Goal: Transaction & Acquisition: Book appointment/travel/reservation

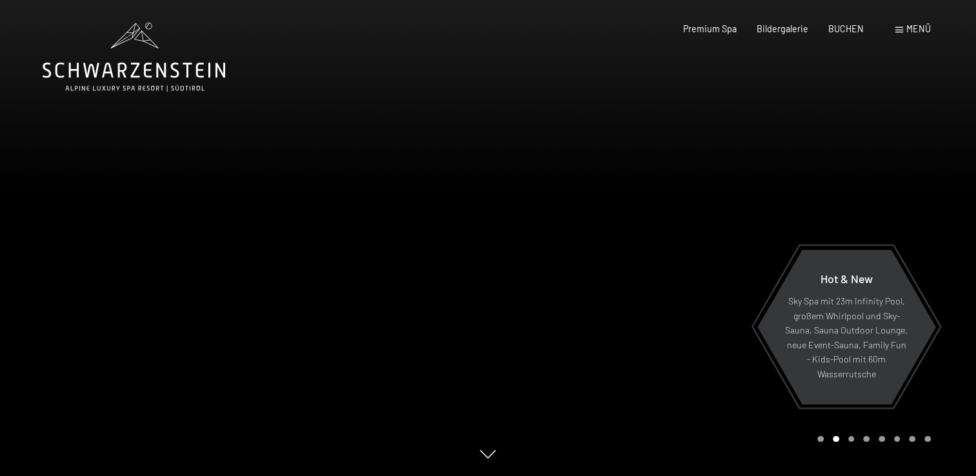
click at [914, 27] on span "Menü" at bounding box center [918, 28] width 25 height 11
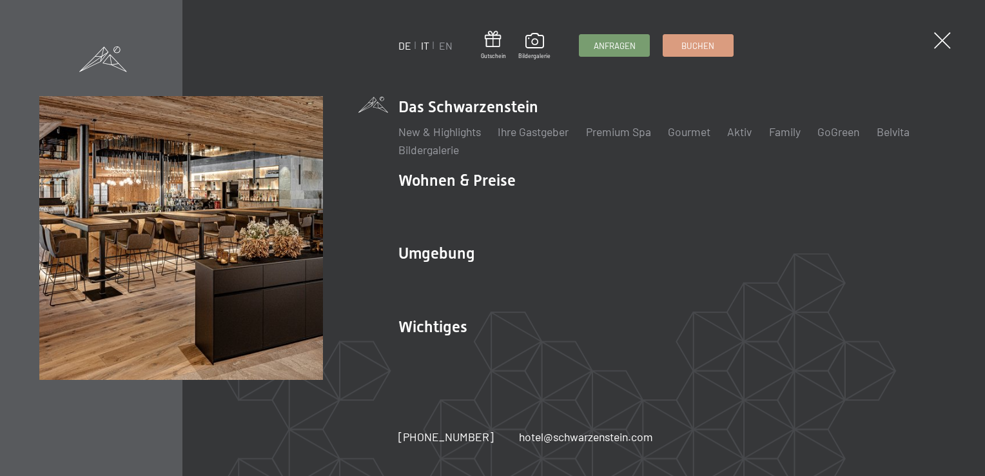
click at [425, 48] on link "IT" at bounding box center [425, 45] width 8 height 12
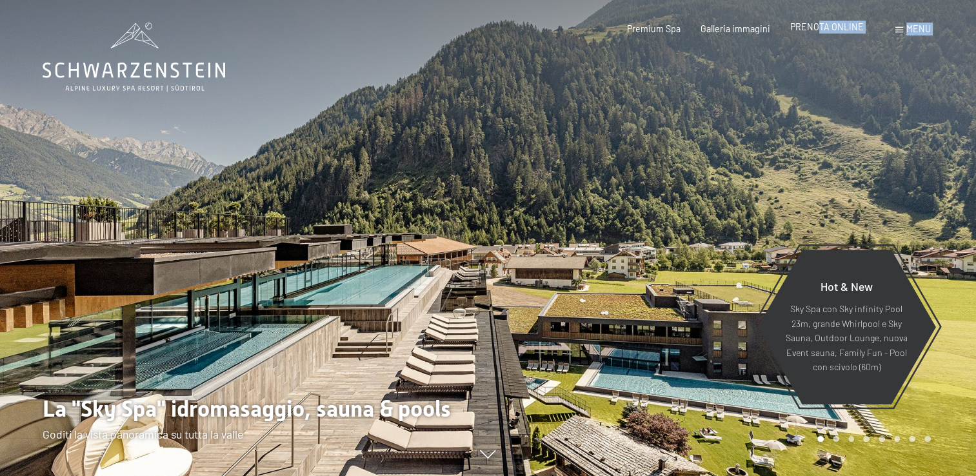
drag, startPoint x: 818, startPoint y: 36, endPoint x: 820, endPoint y: 20, distance: 16.2
click at [820, 23] on div "Prenotazione Richiesta Premium Spa Galleria immagini PRENOTA ONLINE Menu DE IT …" at bounding box center [758, 29] width 343 height 13
click at [815, 28] on span "PRENOTA ONLINE" at bounding box center [827, 26] width 74 height 11
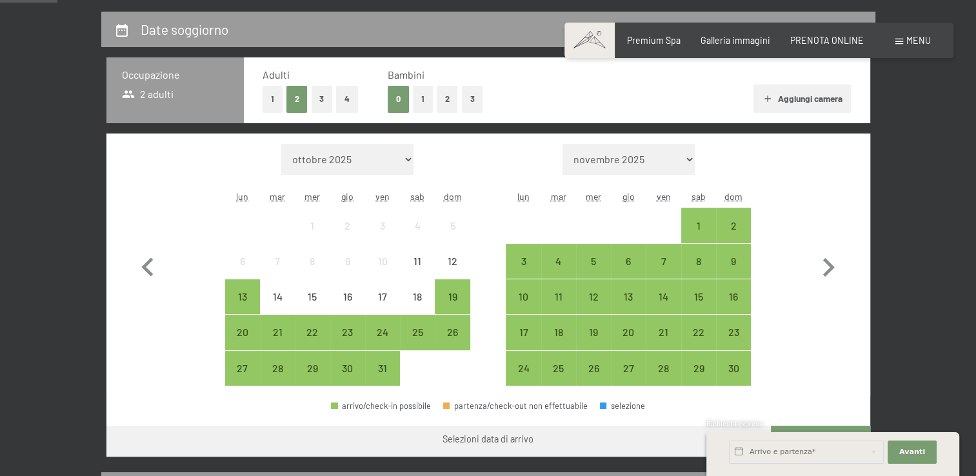
scroll to position [284, 0]
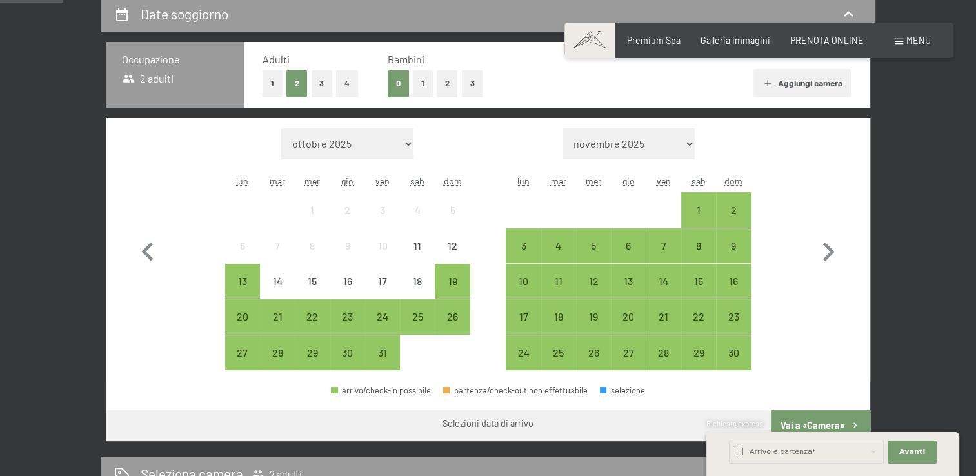
click at [440, 83] on button "2" at bounding box center [447, 83] width 21 height 26
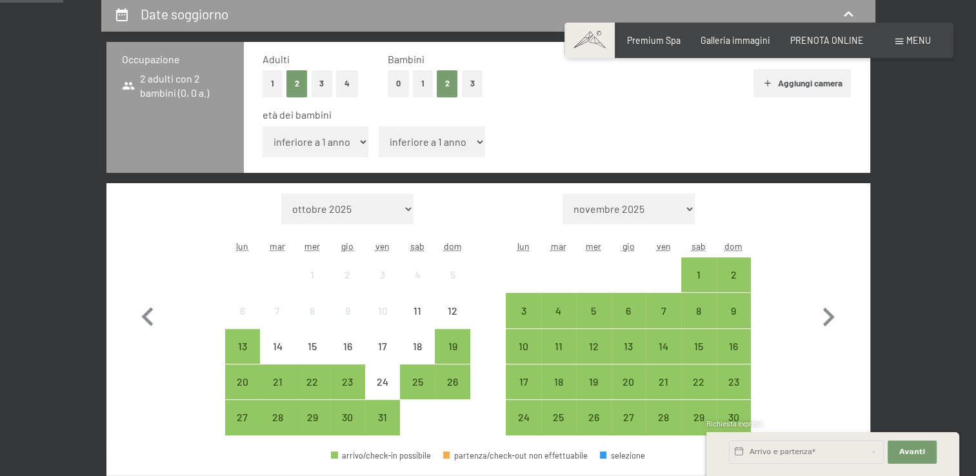
click at [317, 148] on select "inferiore a 1 anno 1 anno 2 anni 3 anni 4 anni 5 anni 6 anni 7 anni 8 anni 9 an…" at bounding box center [315, 141] width 106 height 31
select select "1"
click at [262, 126] on select "inferiore a 1 anno 1 anno 2 anni 3 anni 4 anni 5 anni 6 anni 7 anni 8 anni 9 an…" at bounding box center [315, 141] width 106 height 31
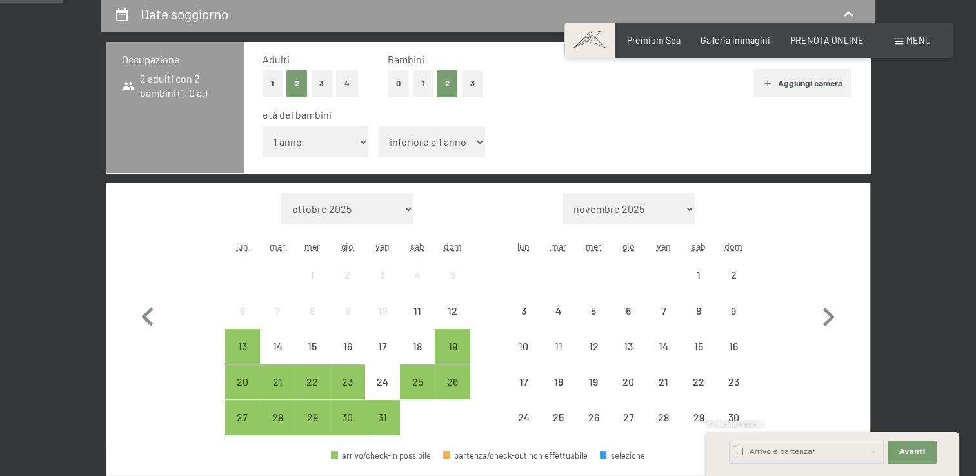
click at [399, 143] on select "inferiore a 1 anno 1 anno 2 anni 3 anni 4 anni 5 anni 6 anni 7 anni 8 anni 9 an…" at bounding box center [432, 141] width 106 height 31
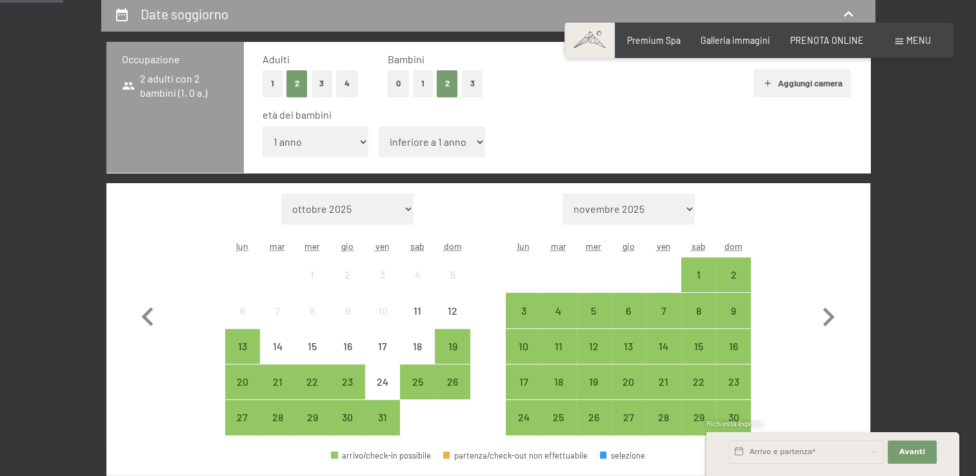
select select "3"
click at [379, 126] on select "inferiore a 1 anno 1 anno 2 anni 3 anni 4 anni 5 anni 6 anni 7 anni 8 anni 9 an…" at bounding box center [432, 141] width 106 height 31
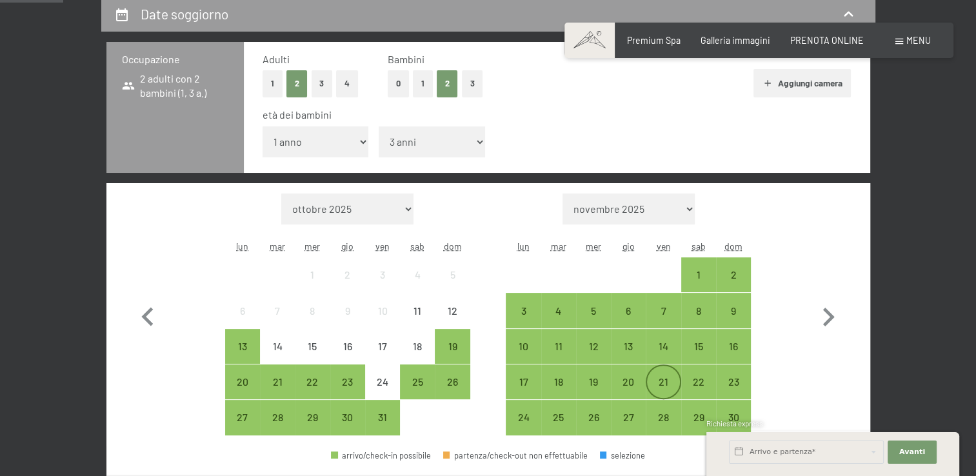
click at [647, 386] on div "21" at bounding box center [663, 393] width 32 height 32
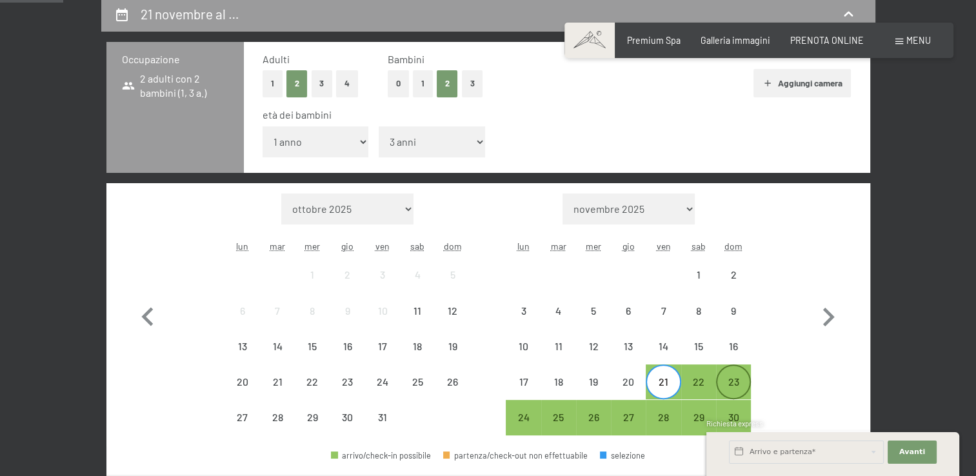
click at [717, 393] on div "23" at bounding box center [733, 393] width 32 height 32
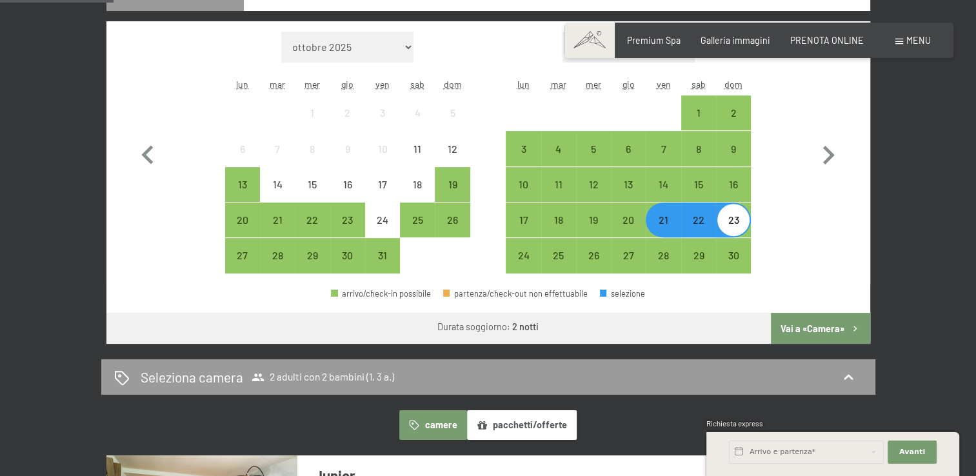
scroll to position [441, 0]
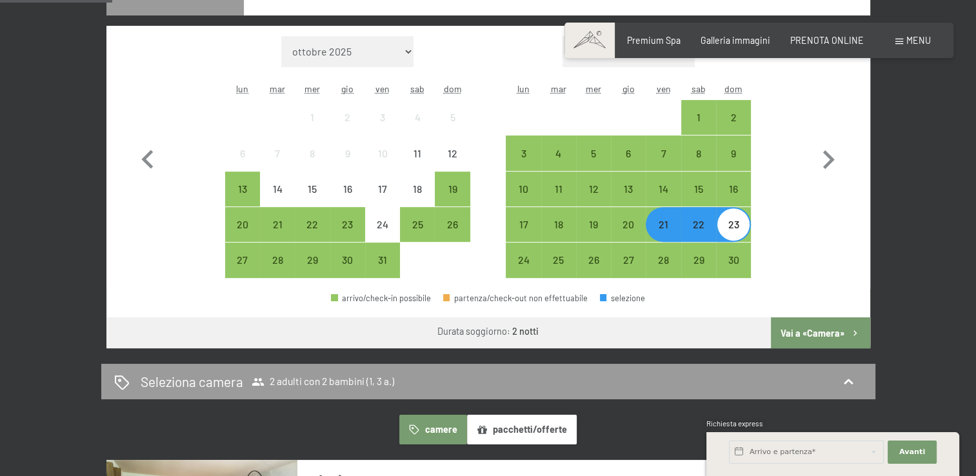
click at [814, 335] on button "Vai a «Camera»" at bounding box center [820, 332] width 99 height 31
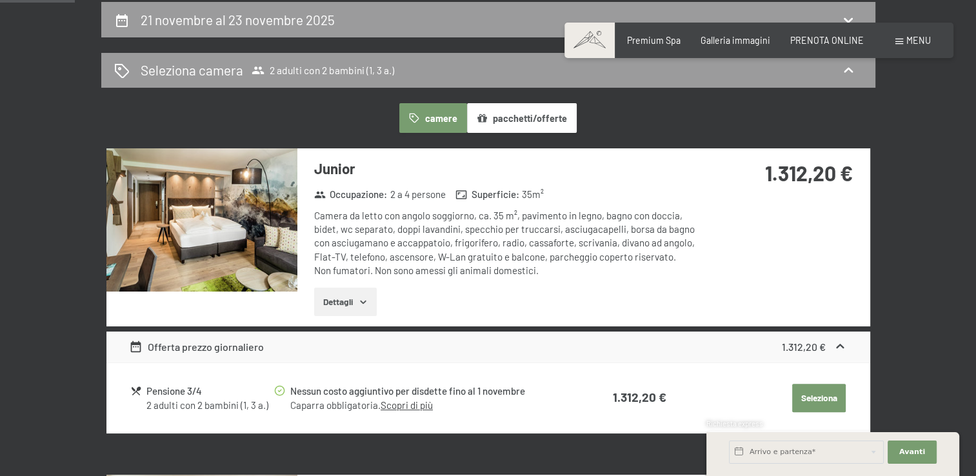
scroll to position [253, 0]
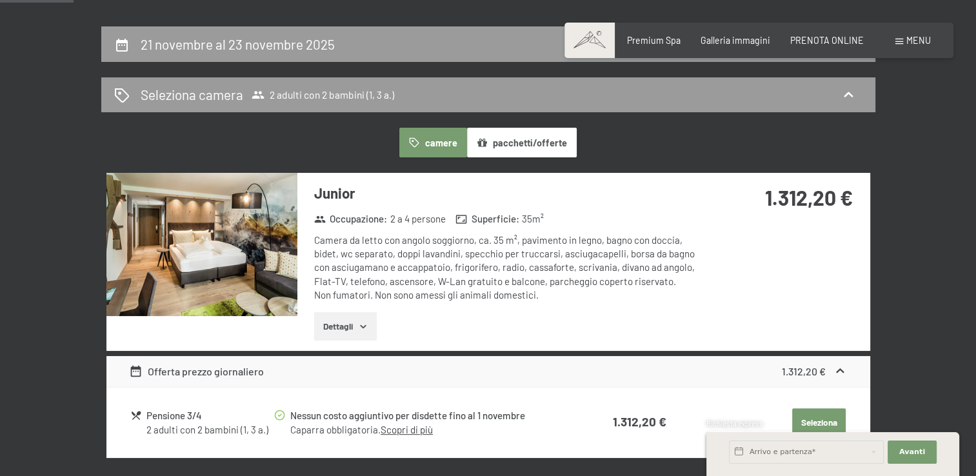
click at [201, 261] on img at bounding box center [201, 244] width 191 height 143
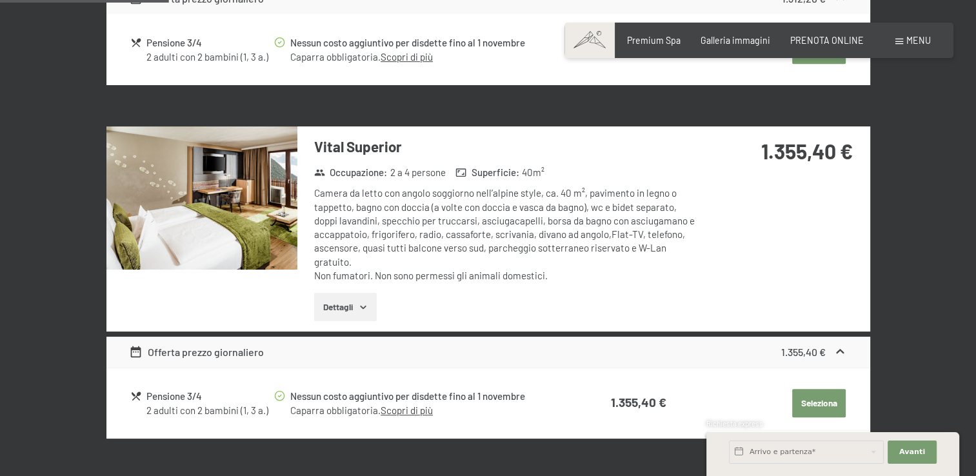
scroll to position [640, 0]
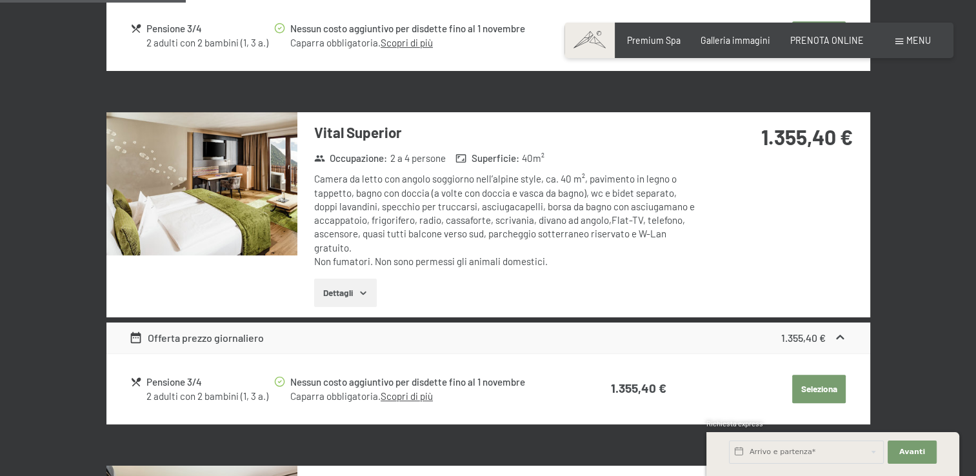
click at [206, 208] on img at bounding box center [201, 183] width 191 height 143
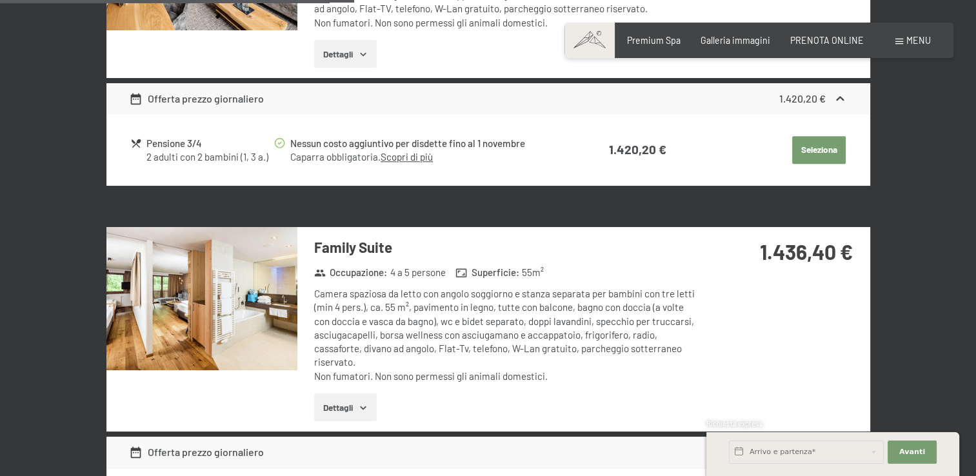
scroll to position [1259, 0]
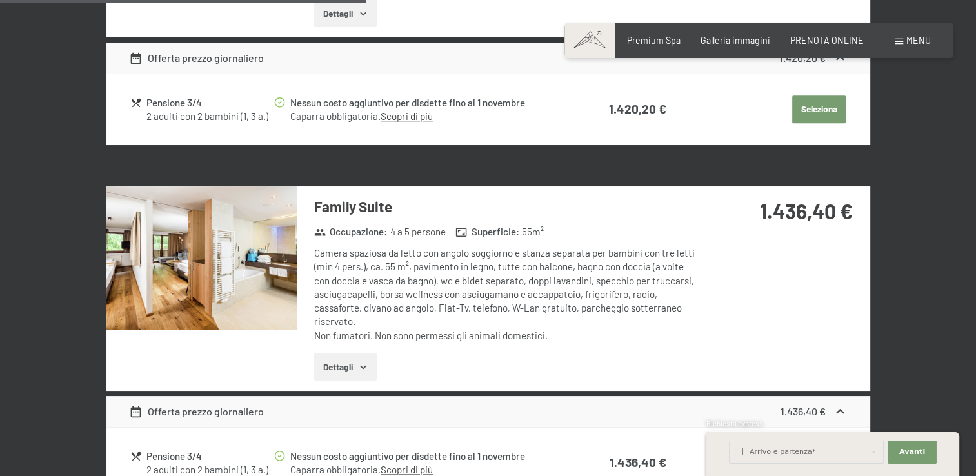
click at [222, 223] on img at bounding box center [201, 257] width 191 height 143
